Goal: Task Accomplishment & Management: Complete application form

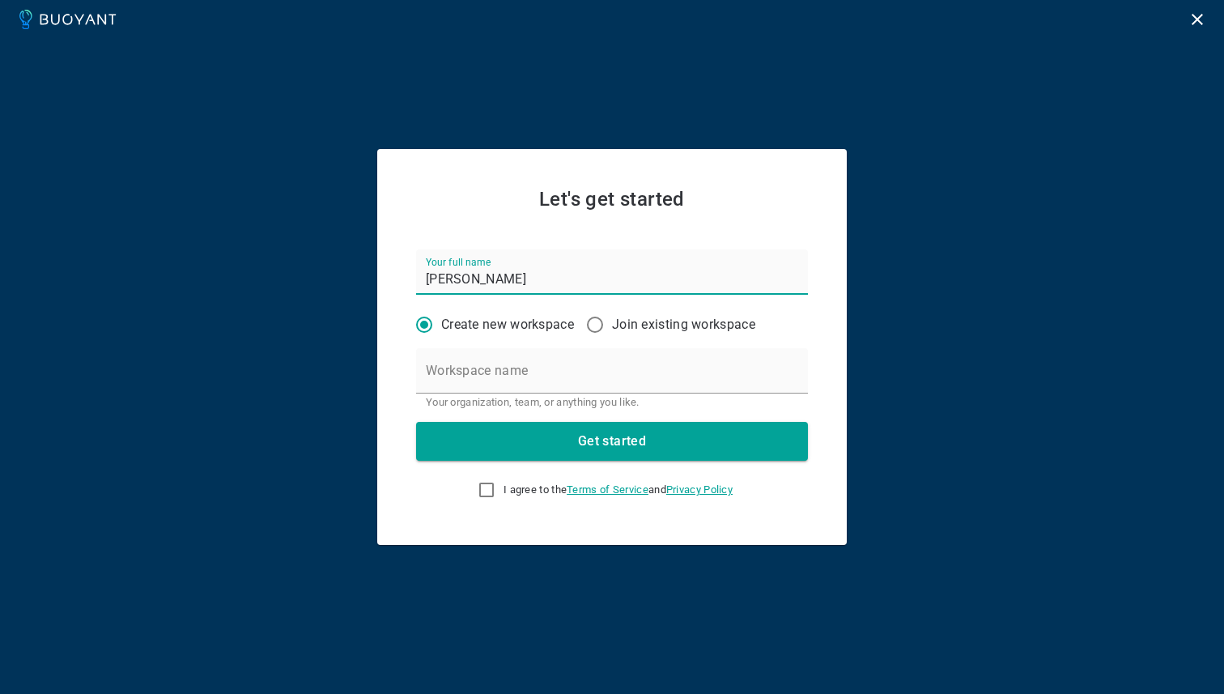
drag, startPoint x: 457, startPoint y: 284, endPoint x: 431, endPoint y: 285, distance: 26.7
click at [431, 285] on input "[PERSON_NAME]" at bounding box center [612, 271] width 392 height 45
type input "I Nechita"
click at [585, 358] on input "Workspace name" at bounding box center [612, 370] width 392 height 45
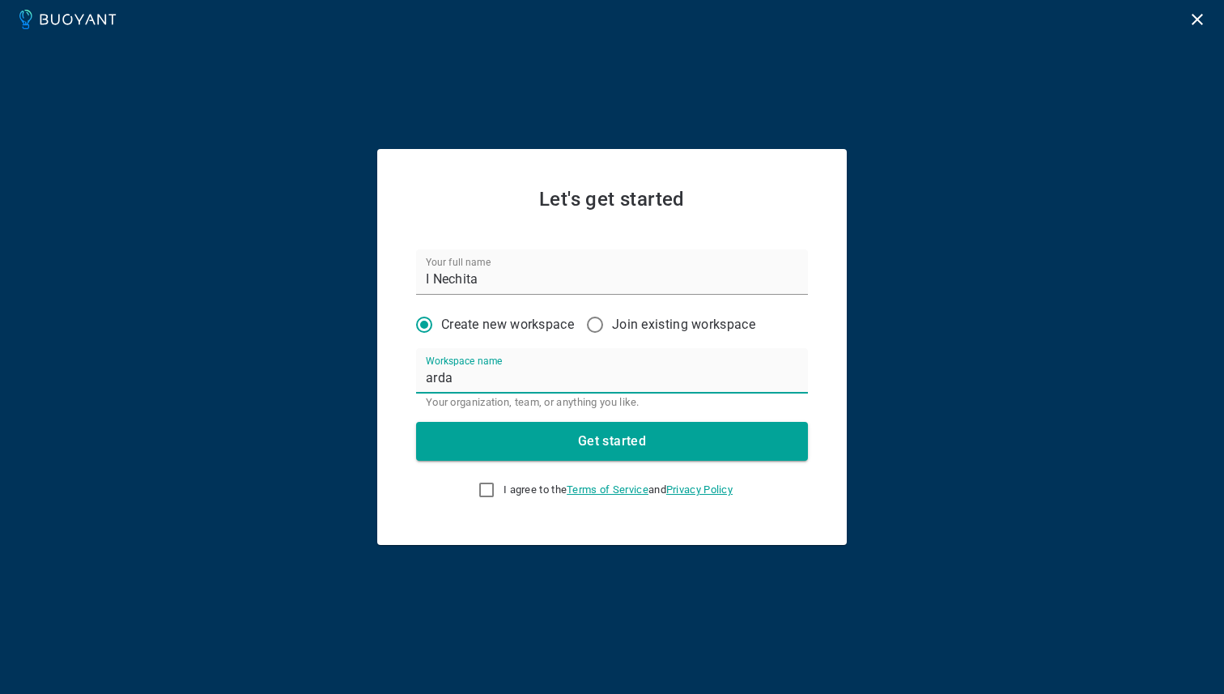
type input "arda"
click at [477, 490] on input "I agree to the Terms of Service and Privacy Policy" at bounding box center [486, 489] width 19 height 19
checkbox input "true"
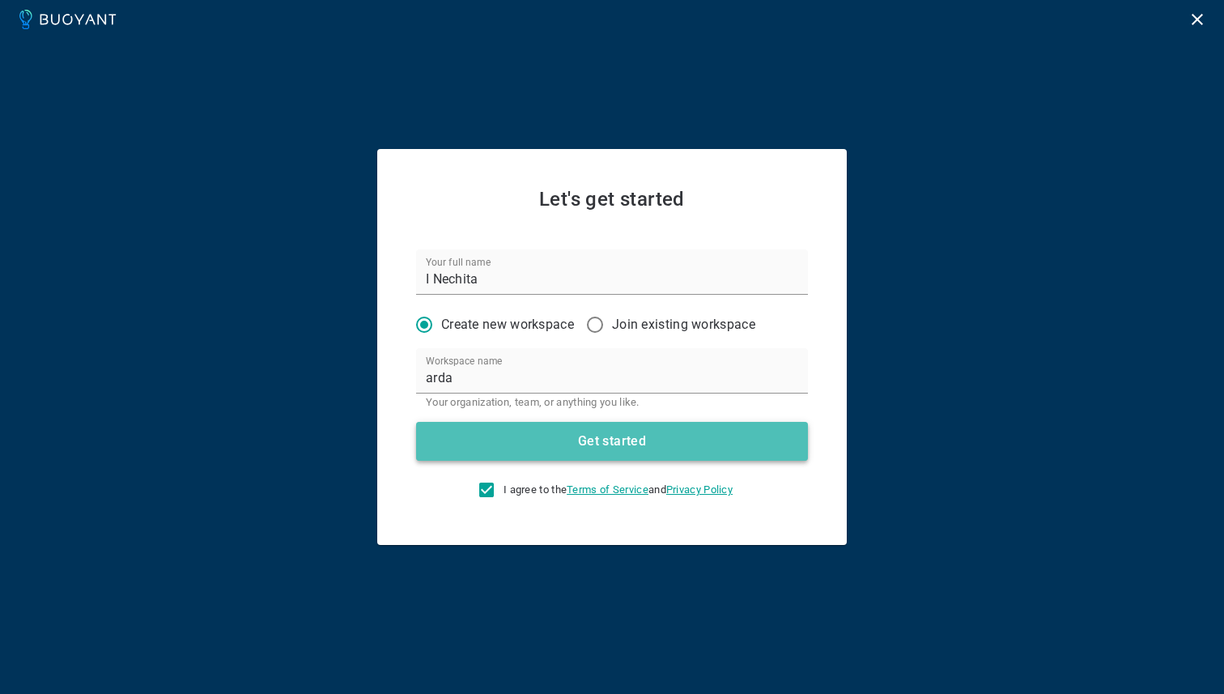
click at [614, 436] on h4 "Get started" at bounding box center [612, 441] width 68 height 16
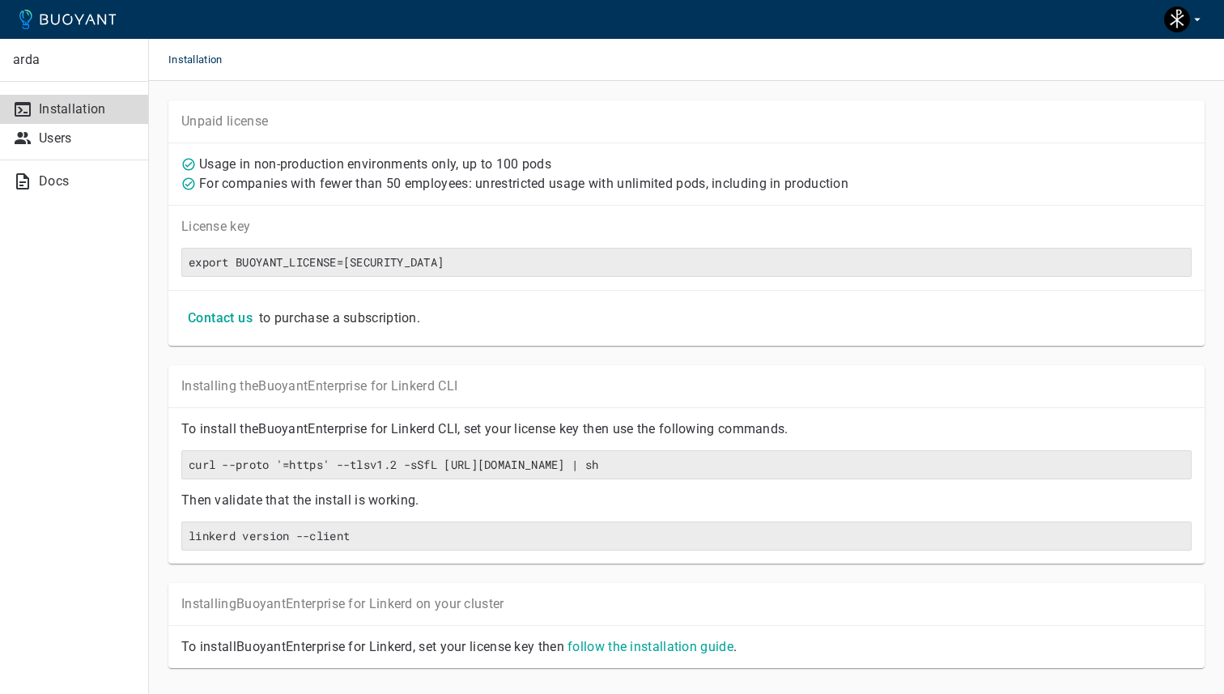
click at [325, 166] on p "Usage in non-production environments only, up to 100 pods" at bounding box center [375, 164] width 352 height 16
click at [326, 187] on p "For companies with fewer than 50 employees: unrestricted usage with unlimited p…" at bounding box center [523, 184] width 649 height 16
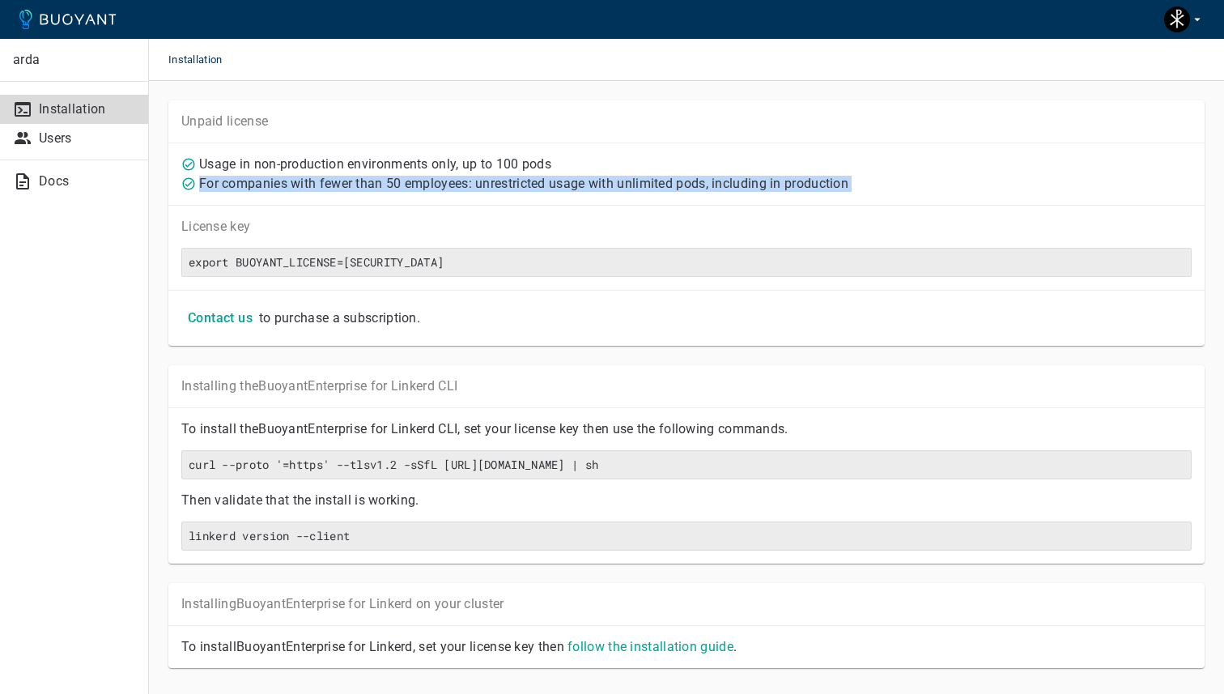
click at [326, 187] on p "For companies with fewer than 50 employees: unrestricted usage with unlimited p…" at bounding box center [523, 184] width 649 height 16
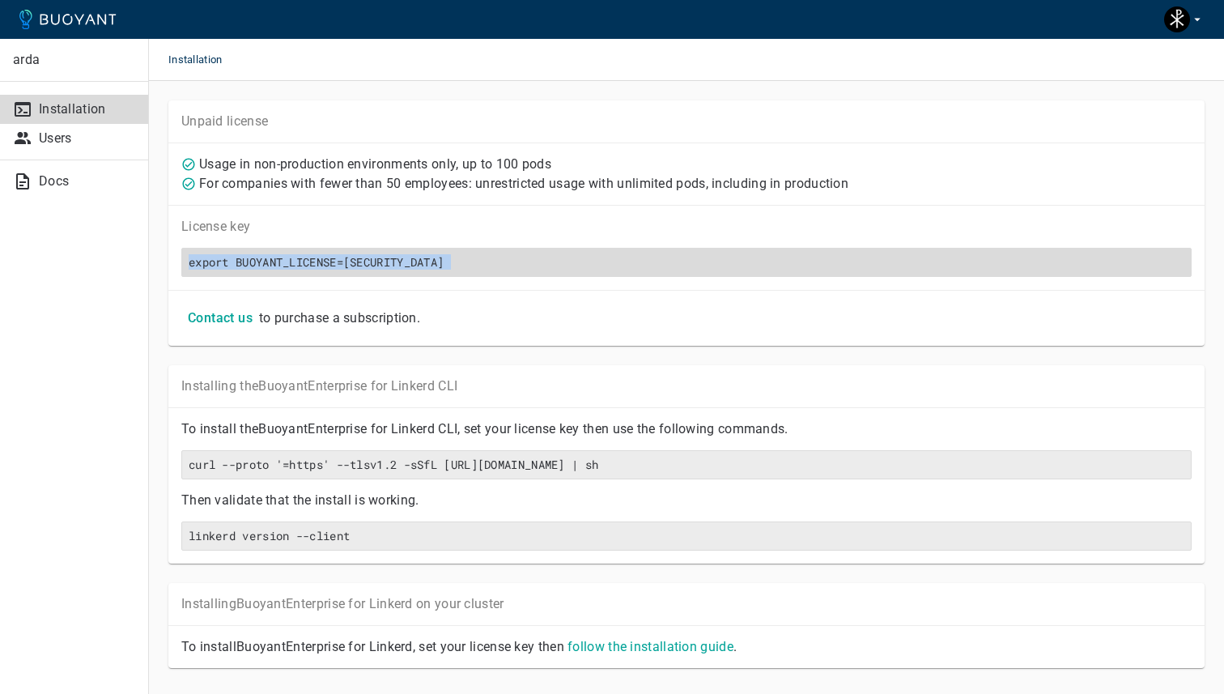
click at [563, 266] on h6 "export BUOYANT_LICENSE=eyJhbGciOiJFUzI1NiIsInR5cCI6IkpXVCJ9.eyJpc3MiOiJCdW95YW5…" at bounding box center [687, 262] width 996 height 15
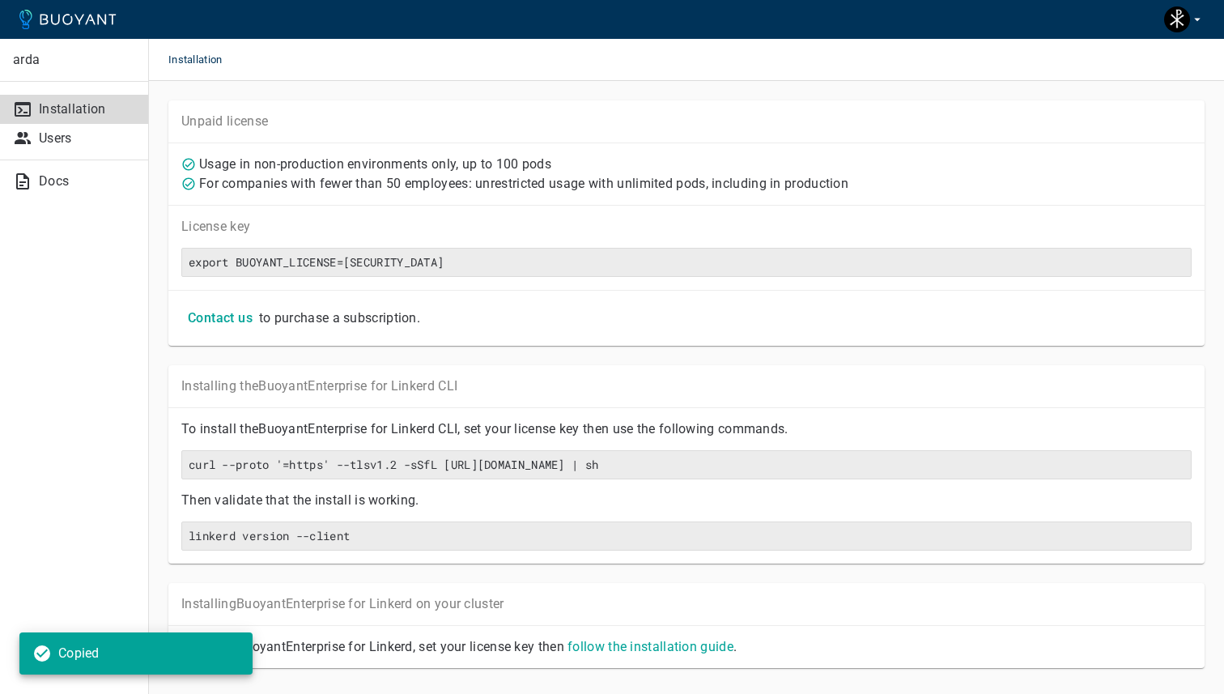
click at [648, 333] on div "Contact us to purchase a subscription." at bounding box center [686, 318] width 1036 height 56
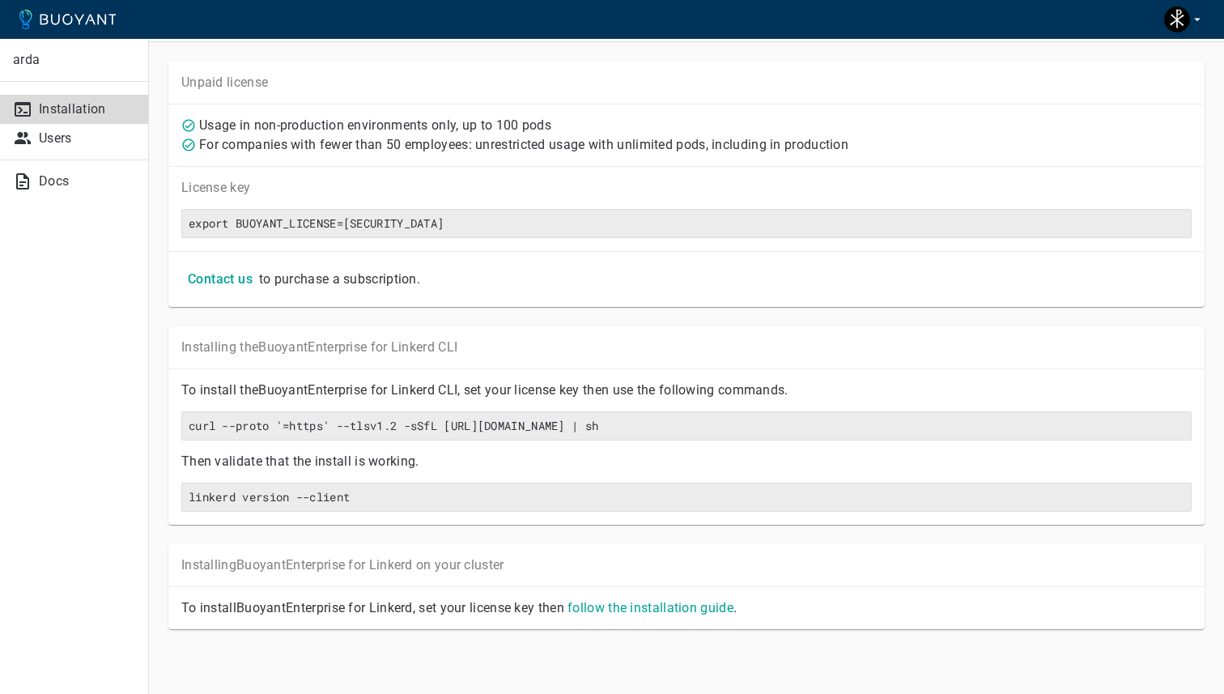
click at [454, 146] on p "For companies with fewer than 50 employees: unrestricted usage with unlimited p…" at bounding box center [523, 145] width 649 height 16
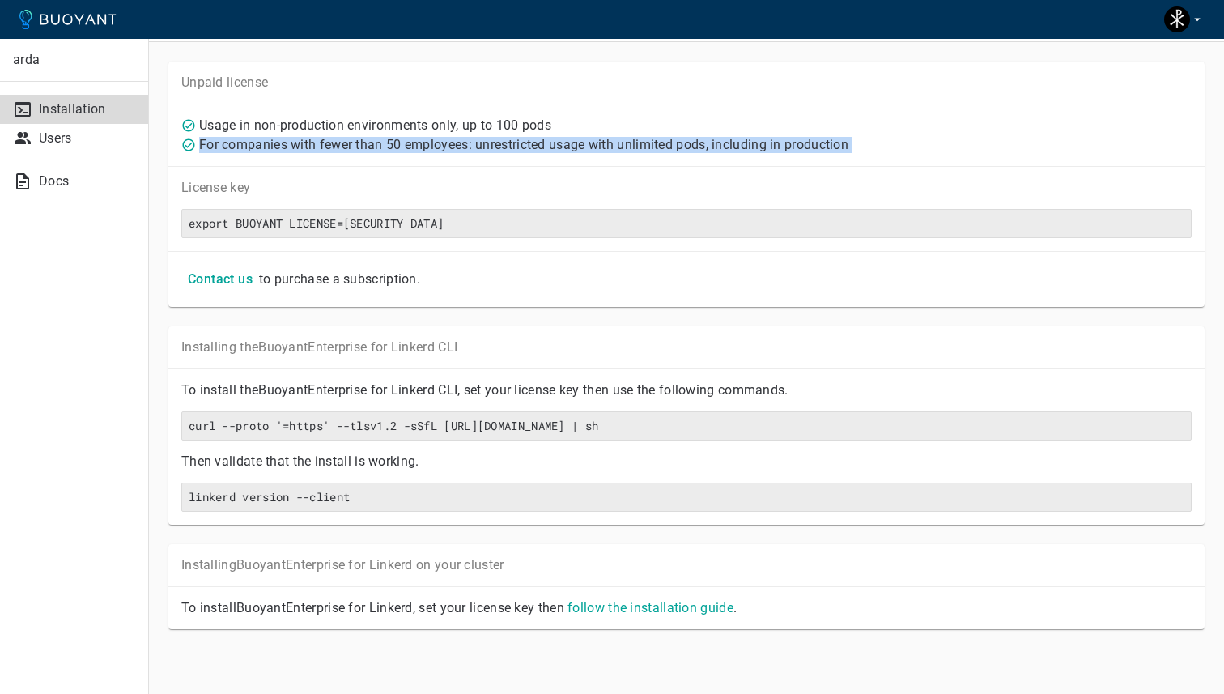
click at [454, 146] on p "For companies with fewer than 50 employees: unrestricted usage with unlimited p…" at bounding box center [523, 145] width 649 height 16
click at [487, 164] on div "Usage in non-production environments only, up to 100 pods For companies with fe…" at bounding box center [686, 135] width 1036 height 62
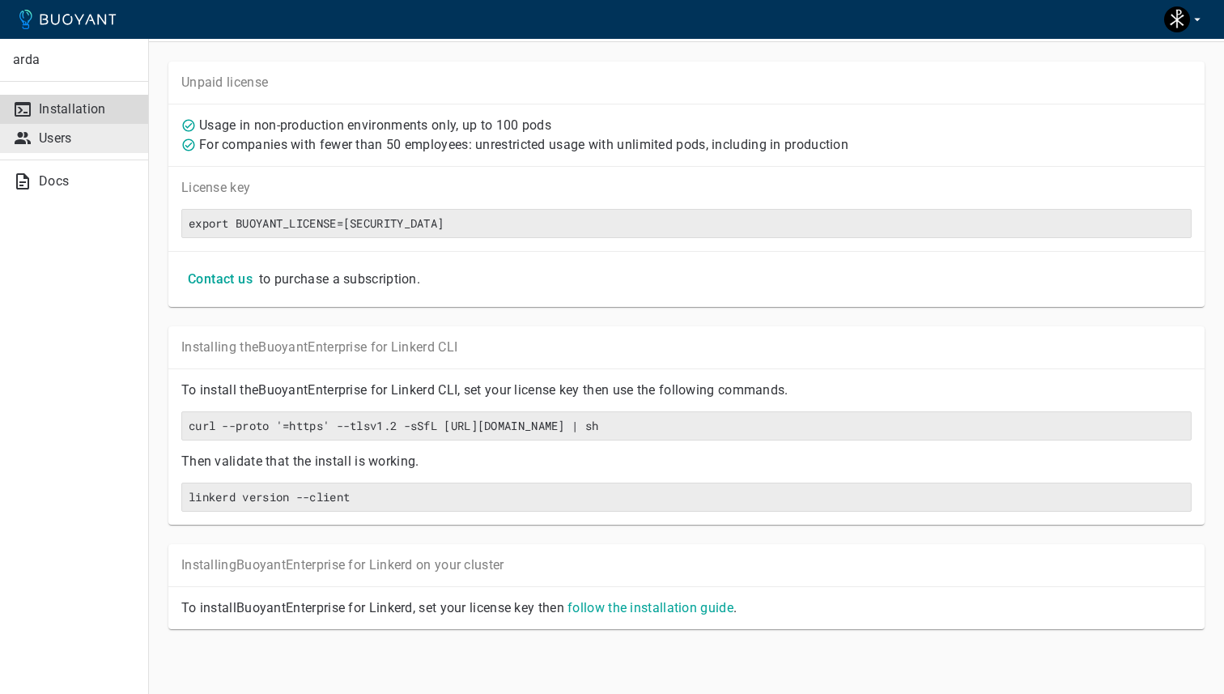
click at [79, 142] on p "Users" at bounding box center [87, 138] width 96 height 16
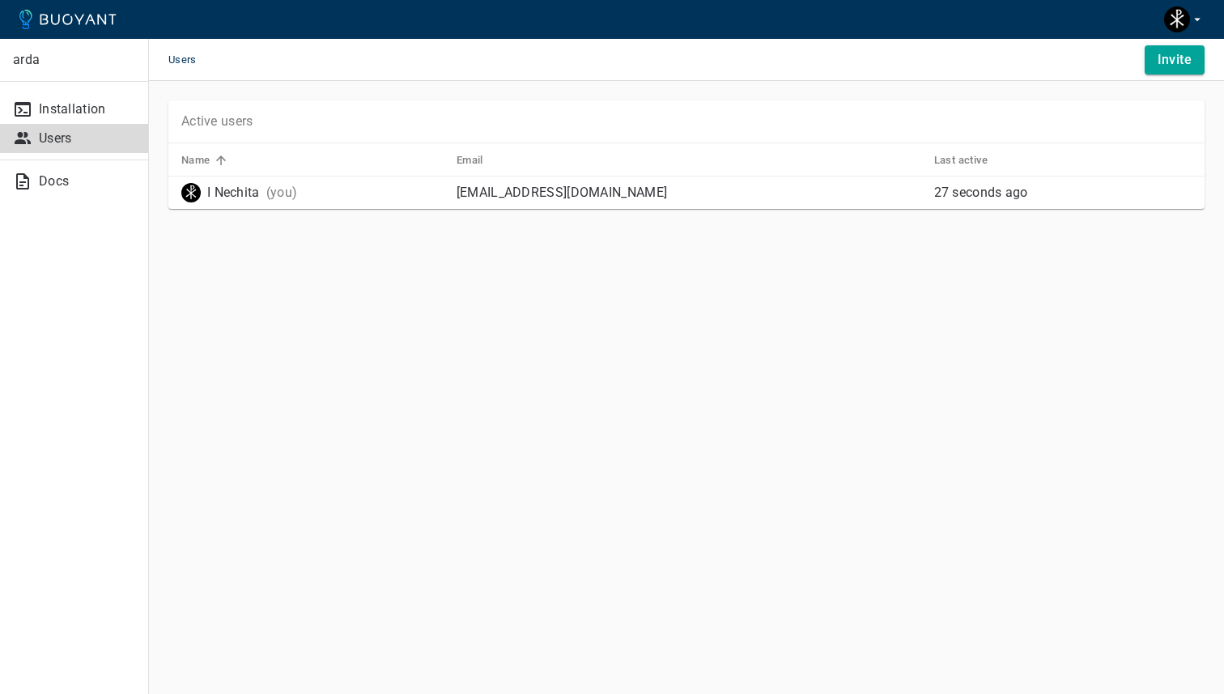
click at [62, 24] on icon at bounding box center [67, 19] width 97 height 19
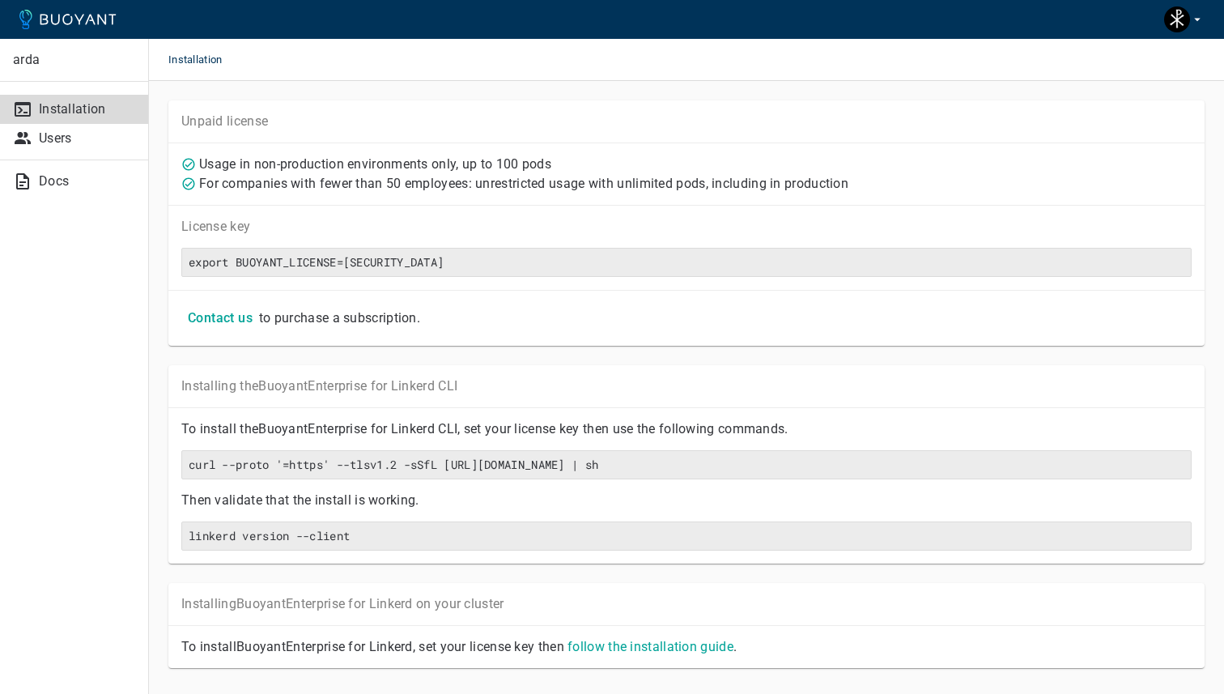
scroll to position [39, 0]
